Goal: Navigation & Orientation: Find specific page/section

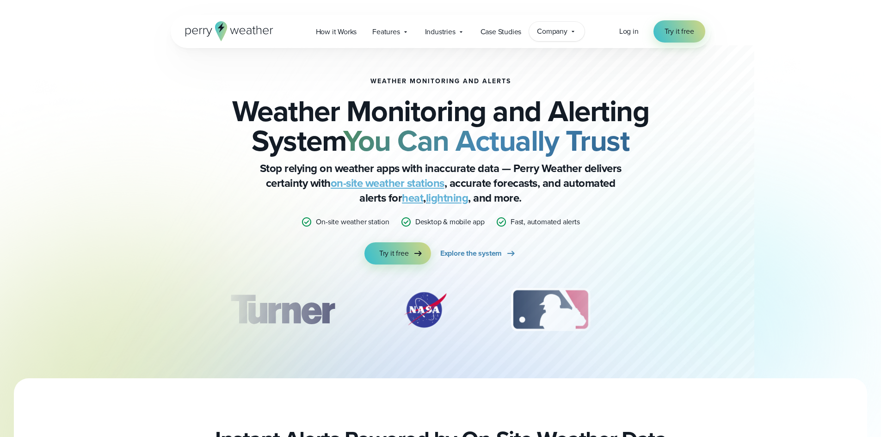
click at [571, 34] on icon at bounding box center [572, 31] width 7 height 7
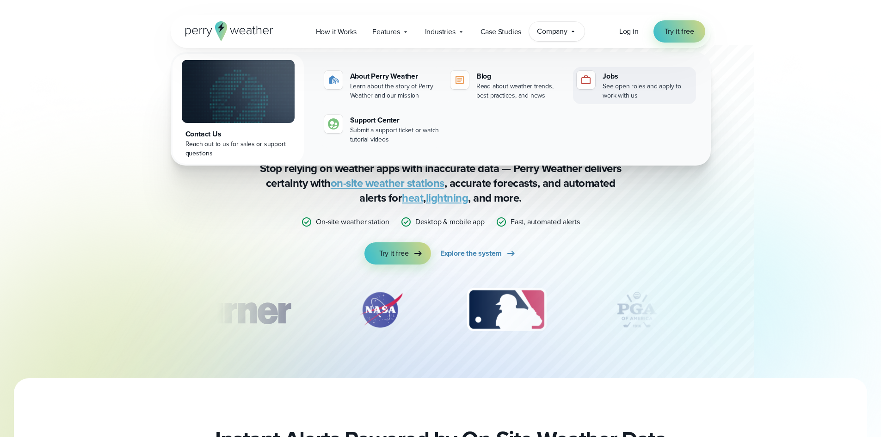
click at [605, 80] on div "Jobs" at bounding box center [646, 76] width 89 height 11
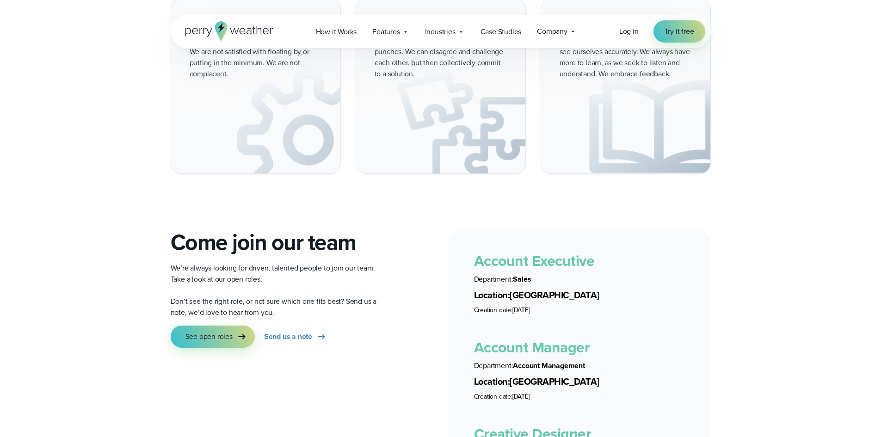
scroll to position [1525, 0]
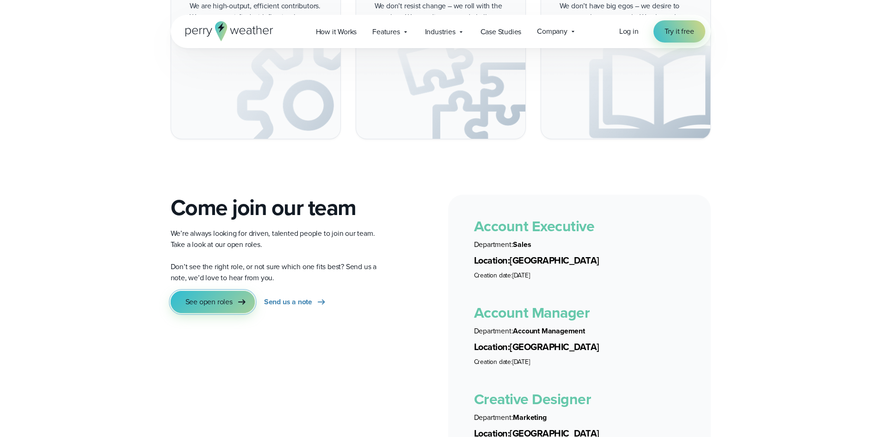
click at [220, 296] on link "See open roles" at bounding box center [213, 302] width 84 height 22
